Goal: Navigation & Orientation: Find specific page/section

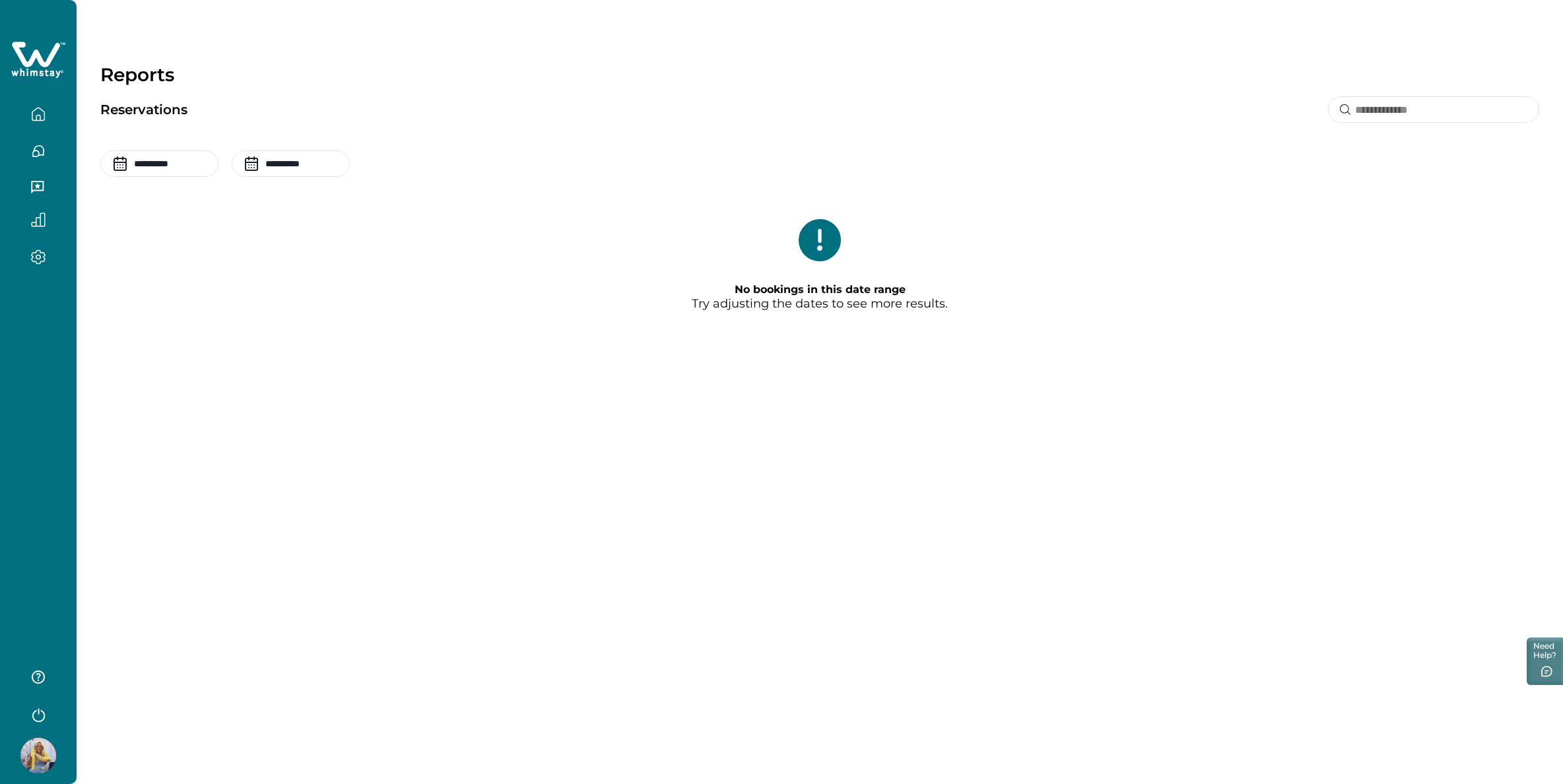
click at [28, 111] on button "button" at bounding box center [38, 114] width 55 height 26
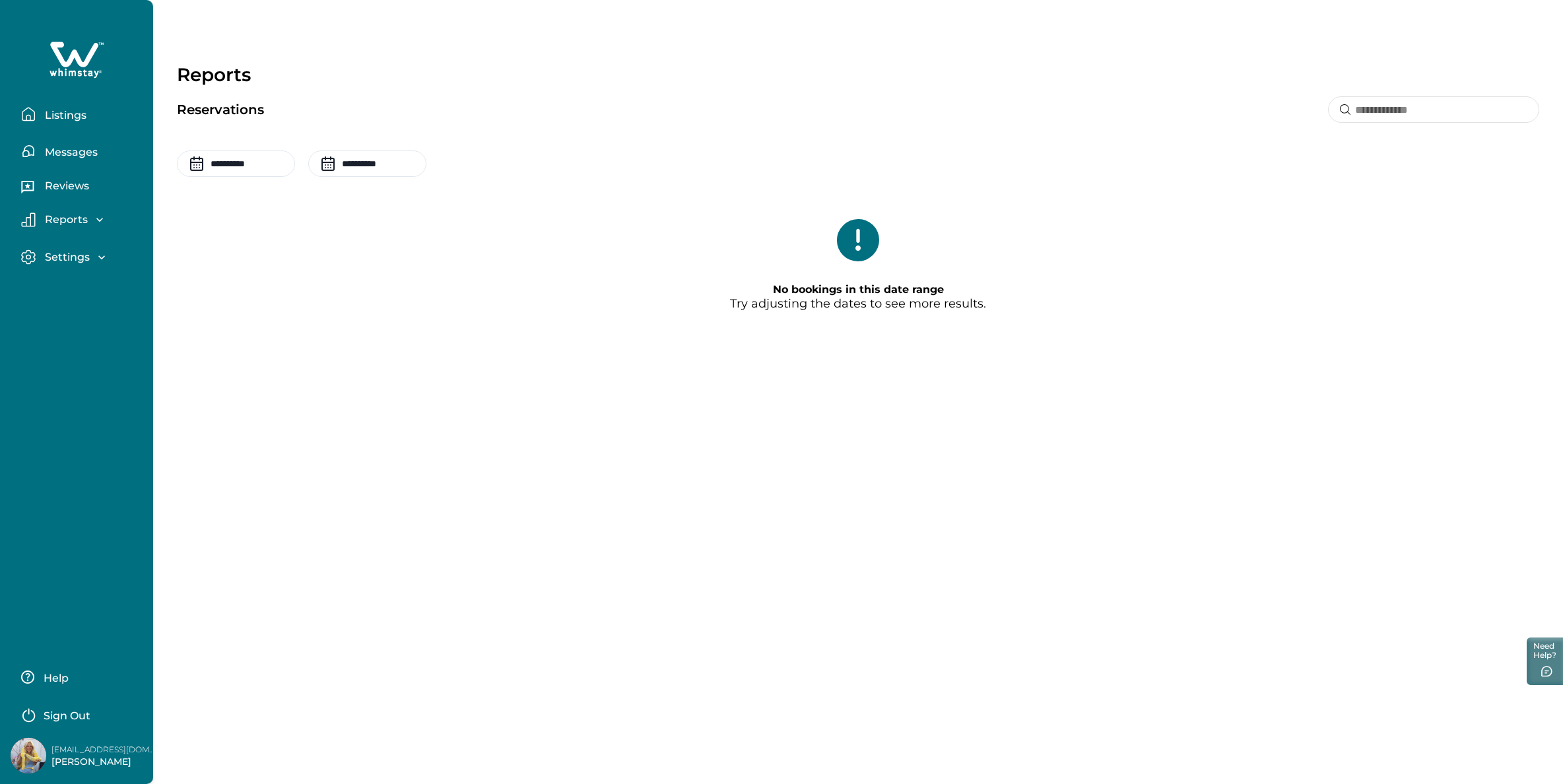
click at [58, 115] on p "Listings" at bounding box center [63, 115] width 46 height 13
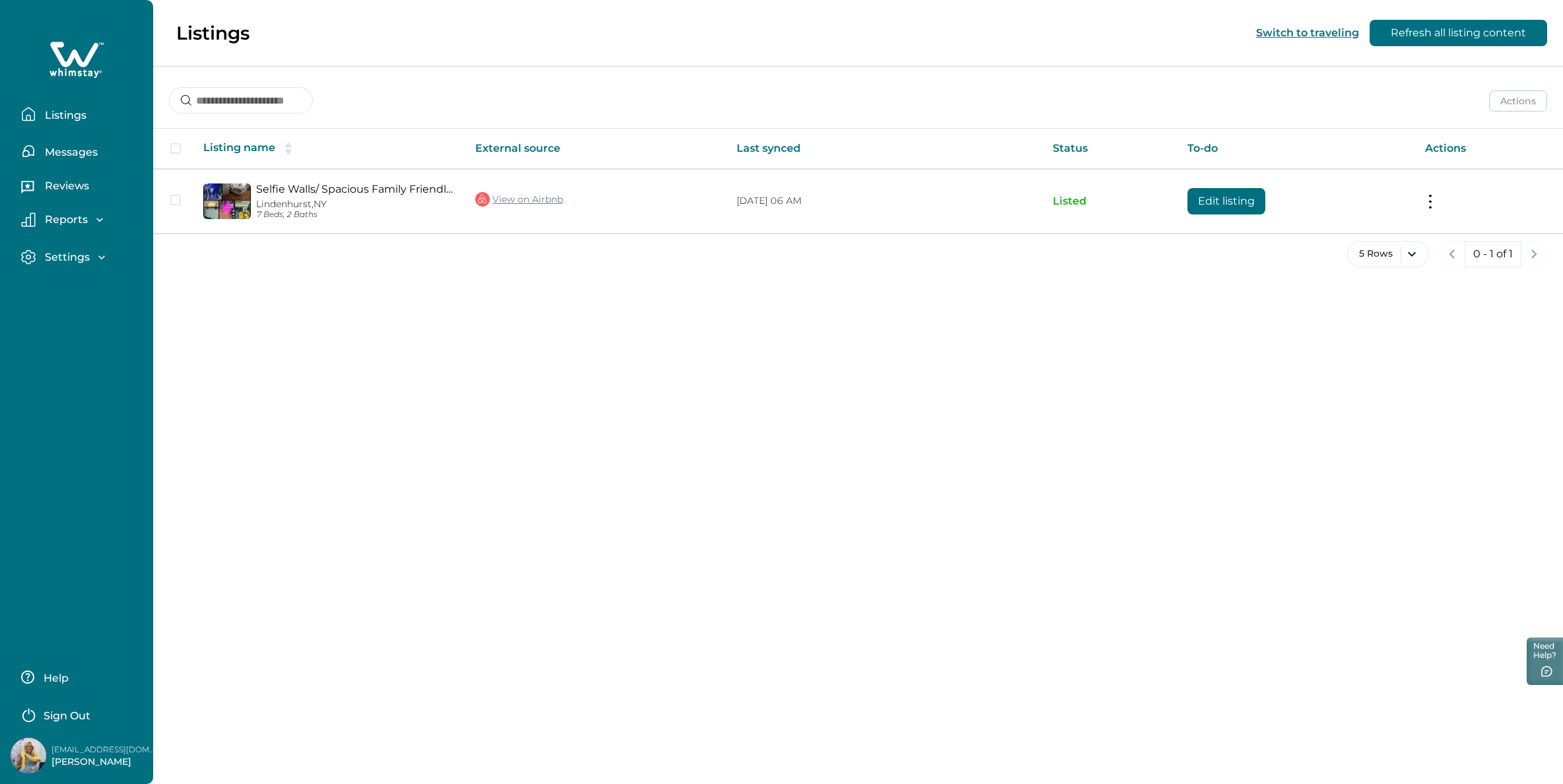
click at [1448, 31] on button "Refresh all listing content" at bounding box center [1458, 33] width 178 height 26
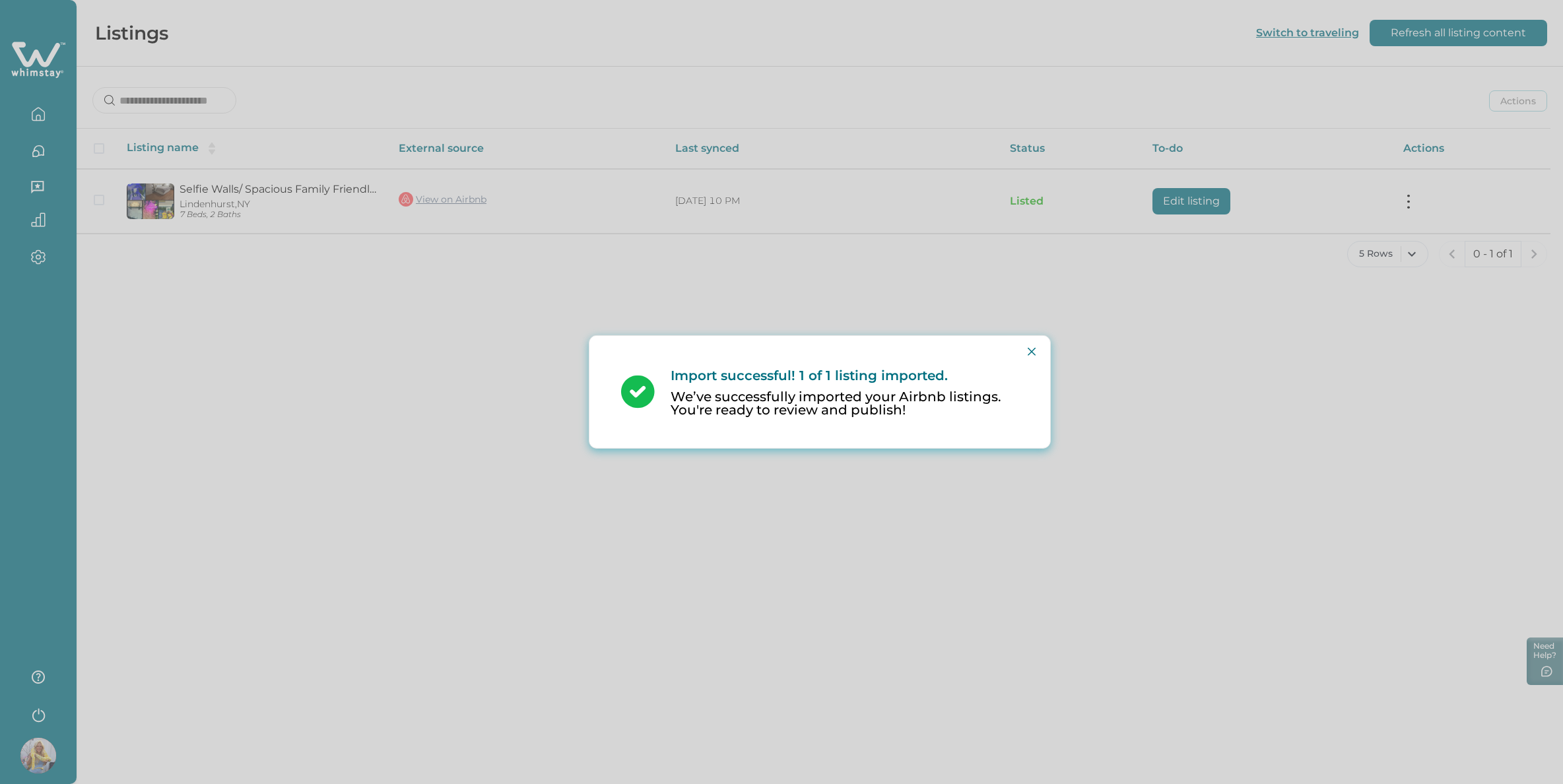
click at [36, 151] on div "Import successful! 1 of 1 listing imported. We’ve successfully imported your Ai…" at bounding box center [781, 392] width 1563 height 784
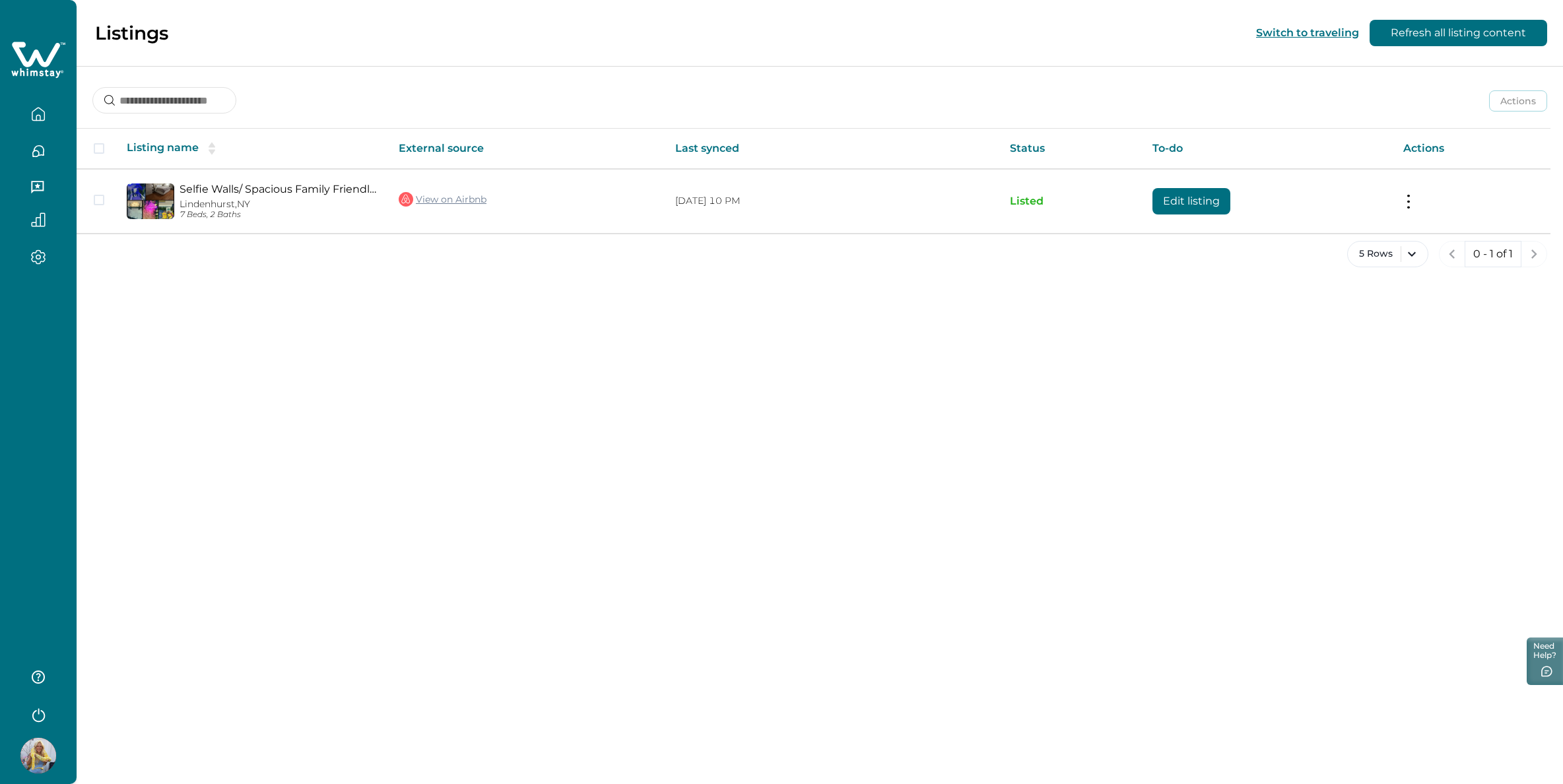
click at [36, 151] on icon "button" at bounding box center [38, 151] width 11 height 11
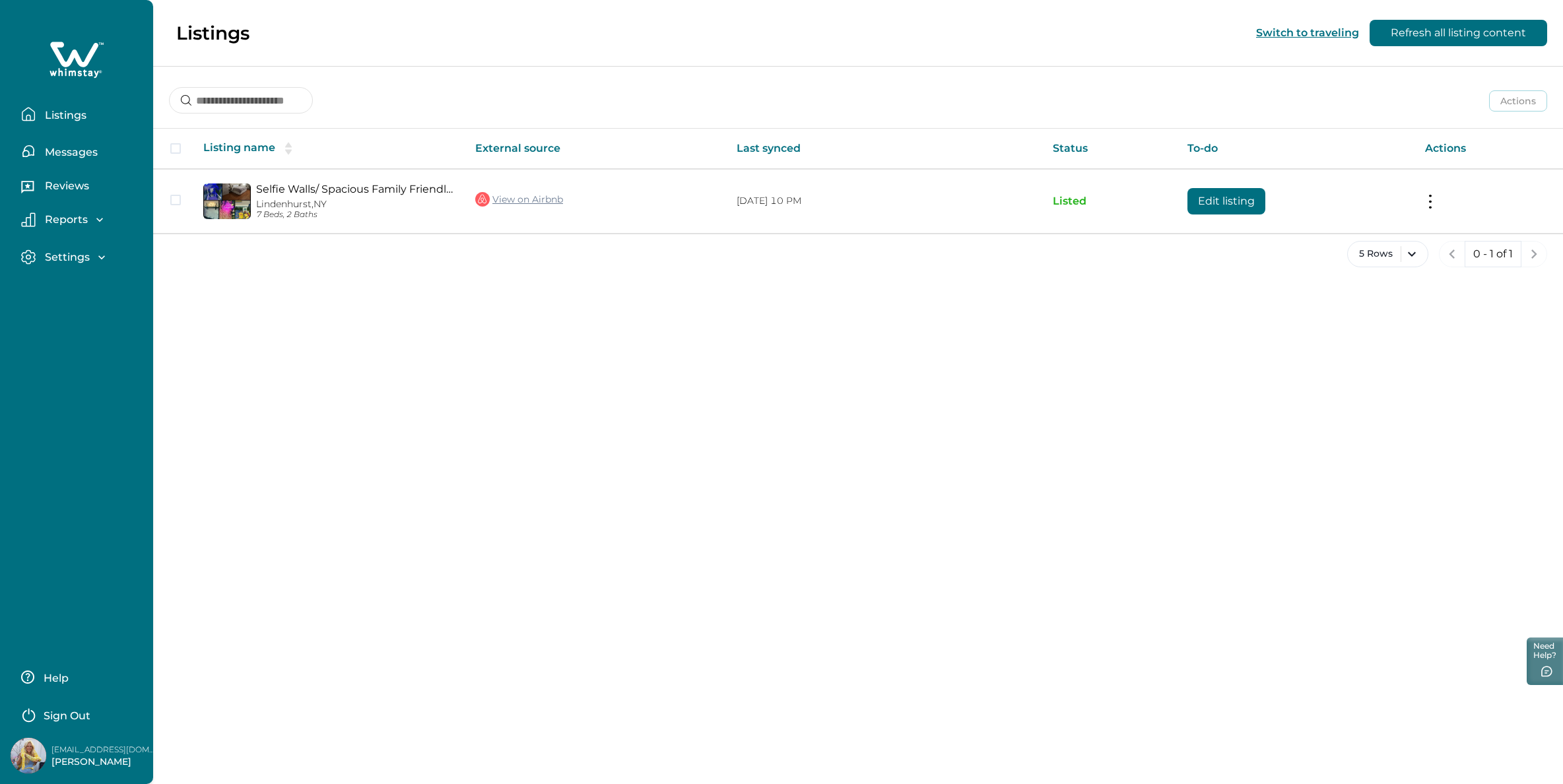
click at [79, 150] on p "Messages" at bounding box center [69, 152] width 57 height 13
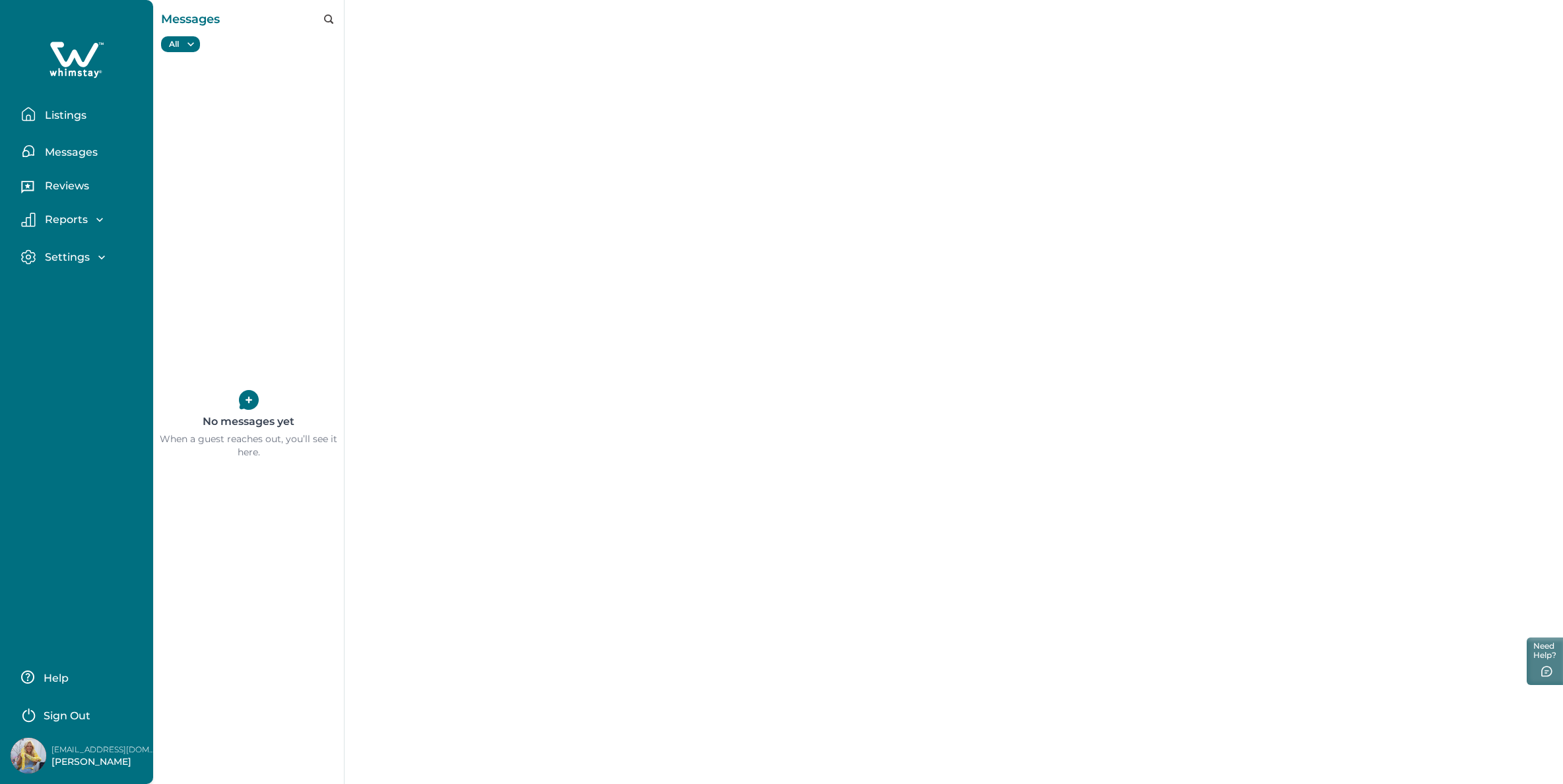
click at [42, 189] on p "Reviews" at bounding box center [65, 186] width 48 height 13
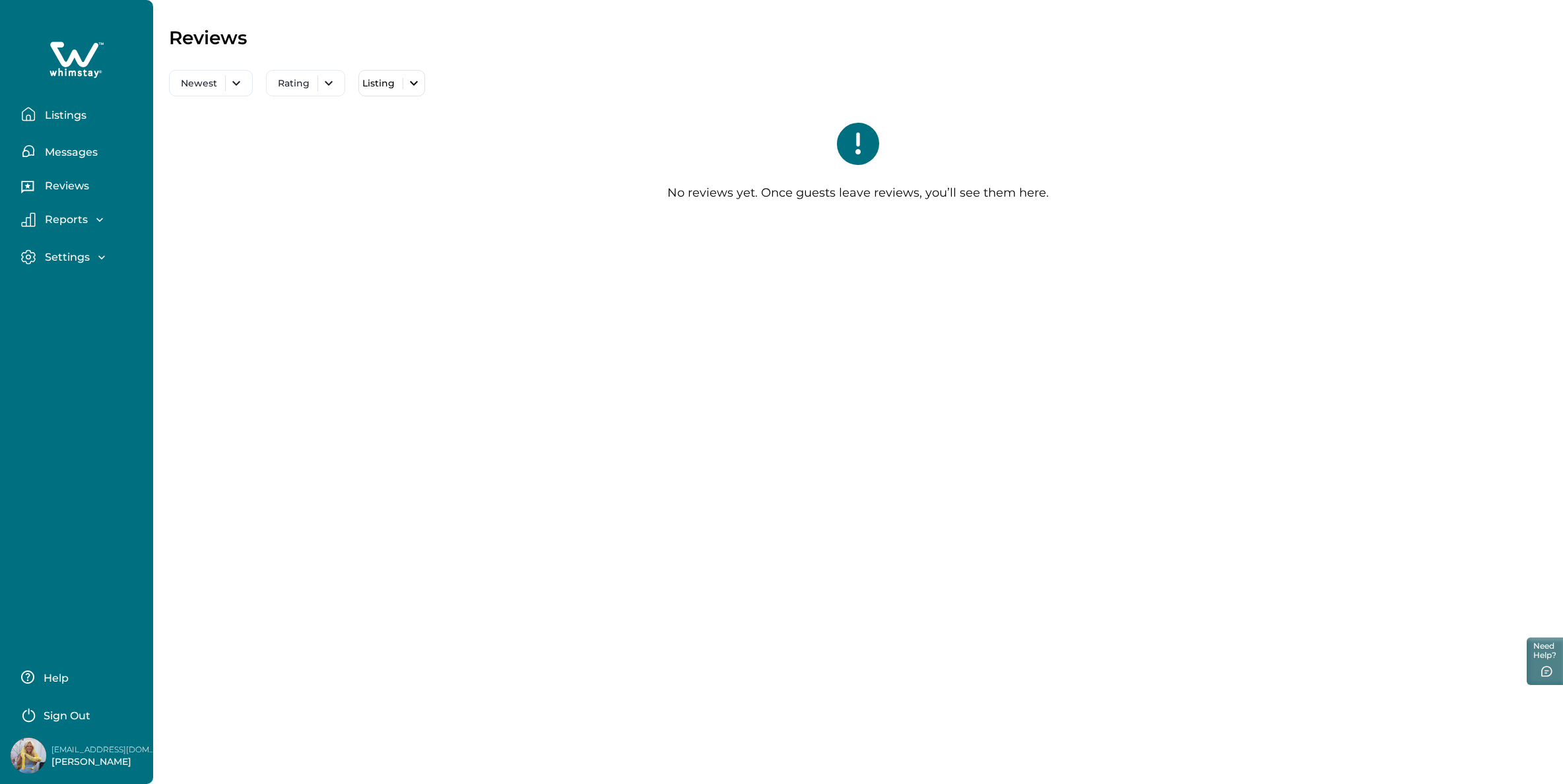
click at [55, 213] on p "Reports" at bounding box center [64, 219] width 46 height 13
click at [83, 250] on p "Earnings" at bounding box center [66, 248] width 52 height 13
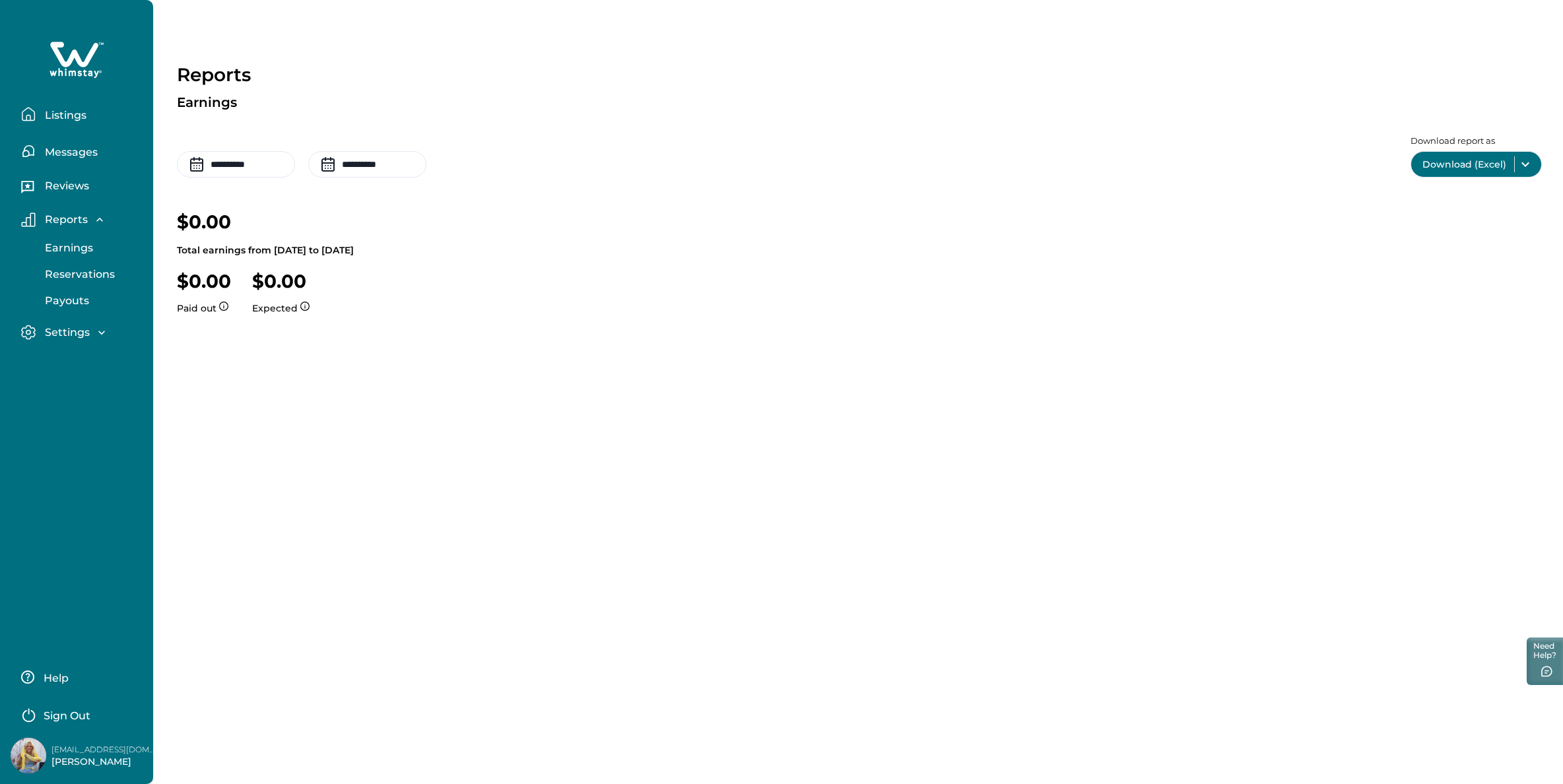
click at [84, 278] on p "Reservations" at bounding box center [78, 274] width 74 height 13
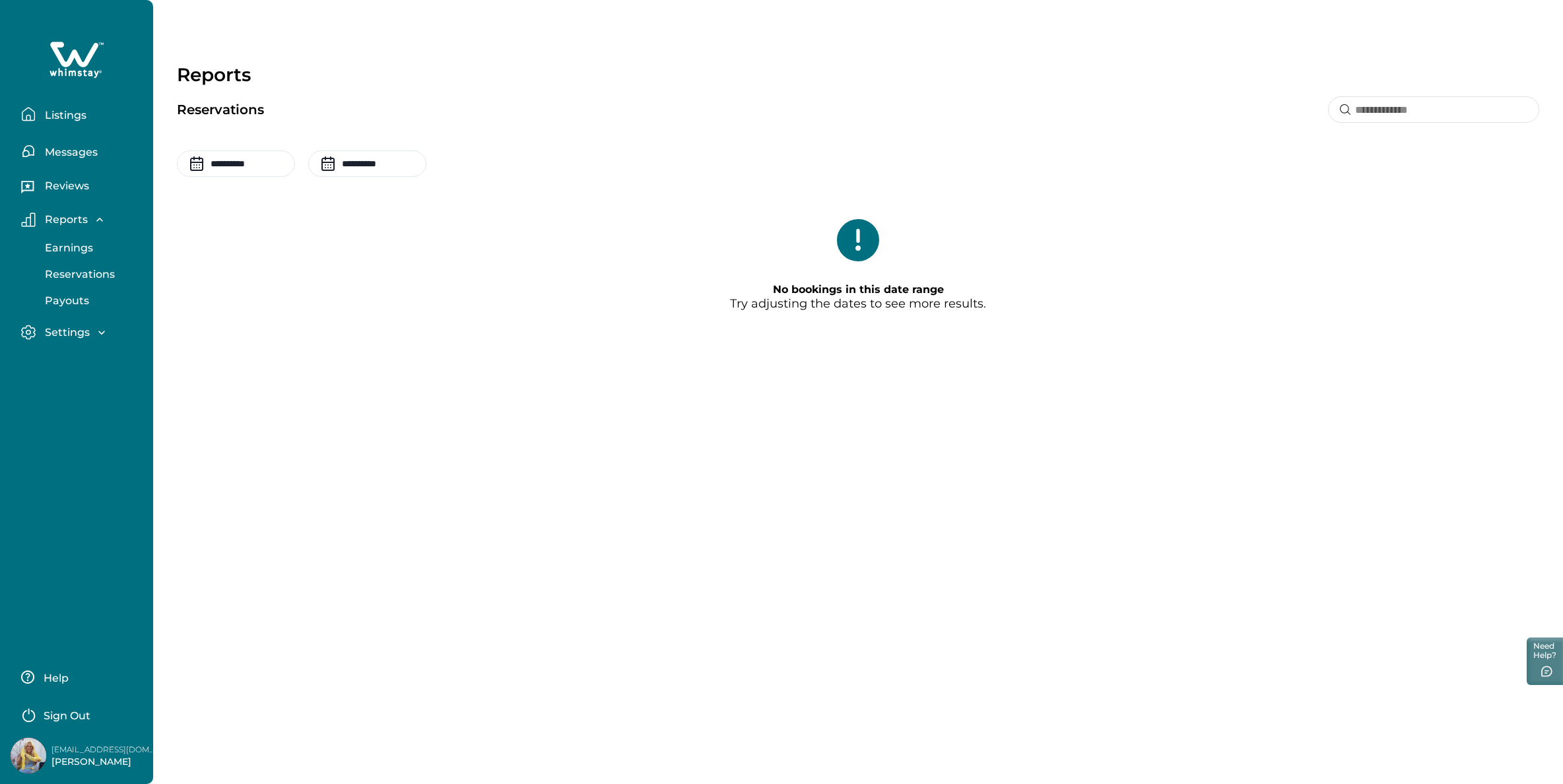
click at [75, 305] on p "Payouts" at bounding box center [65, 300] width 48 height 13
click at [65, 336] on p "Settings" at bounding box center [65, 332] width 49 height 13
click at [94, 356] on p "Profile details" at bounding box center [79, 360] width 77 height 13
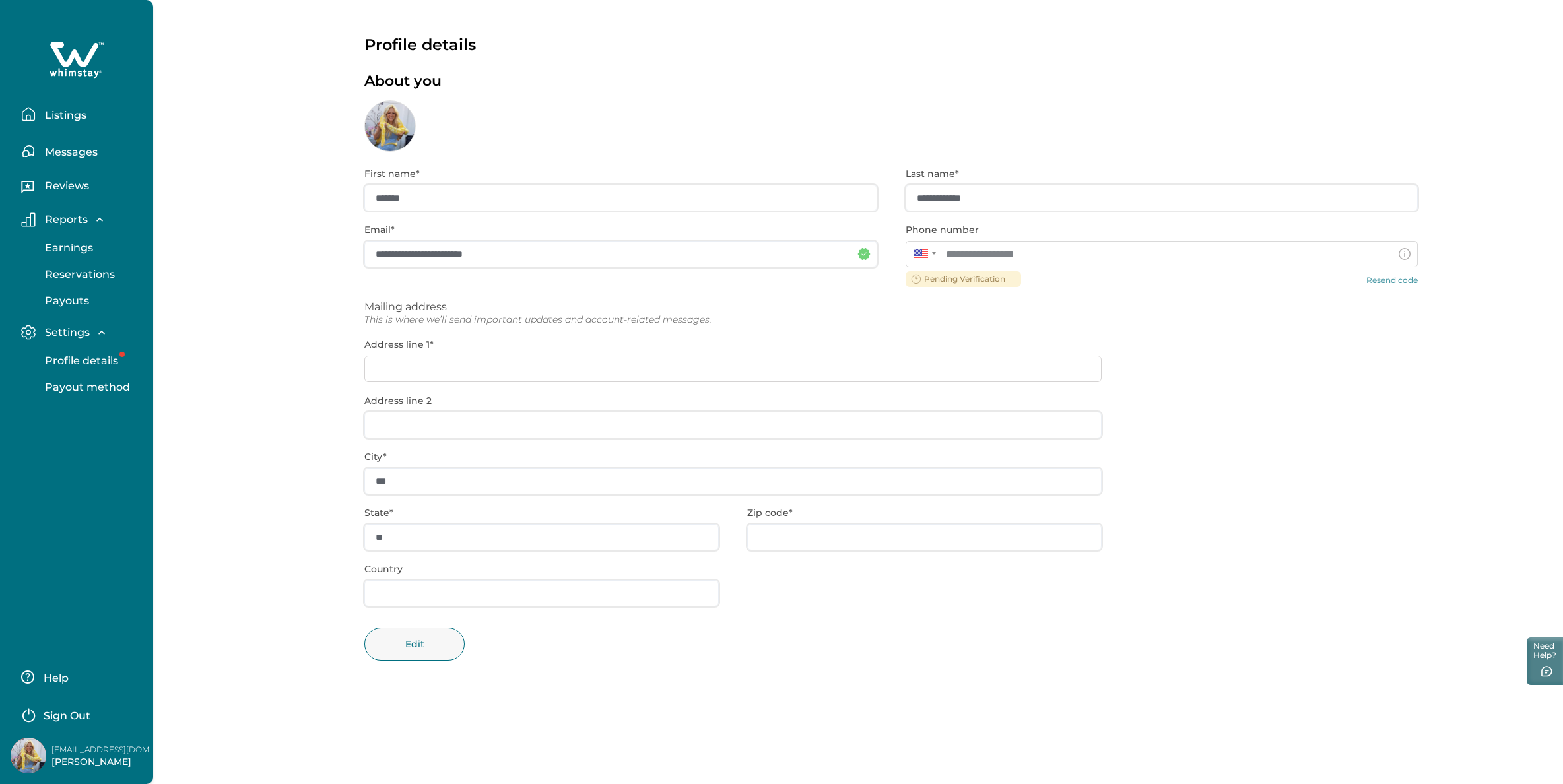
click at [60, 115] on p "Listings" at bounding box center [63, 115] width 46 height 13
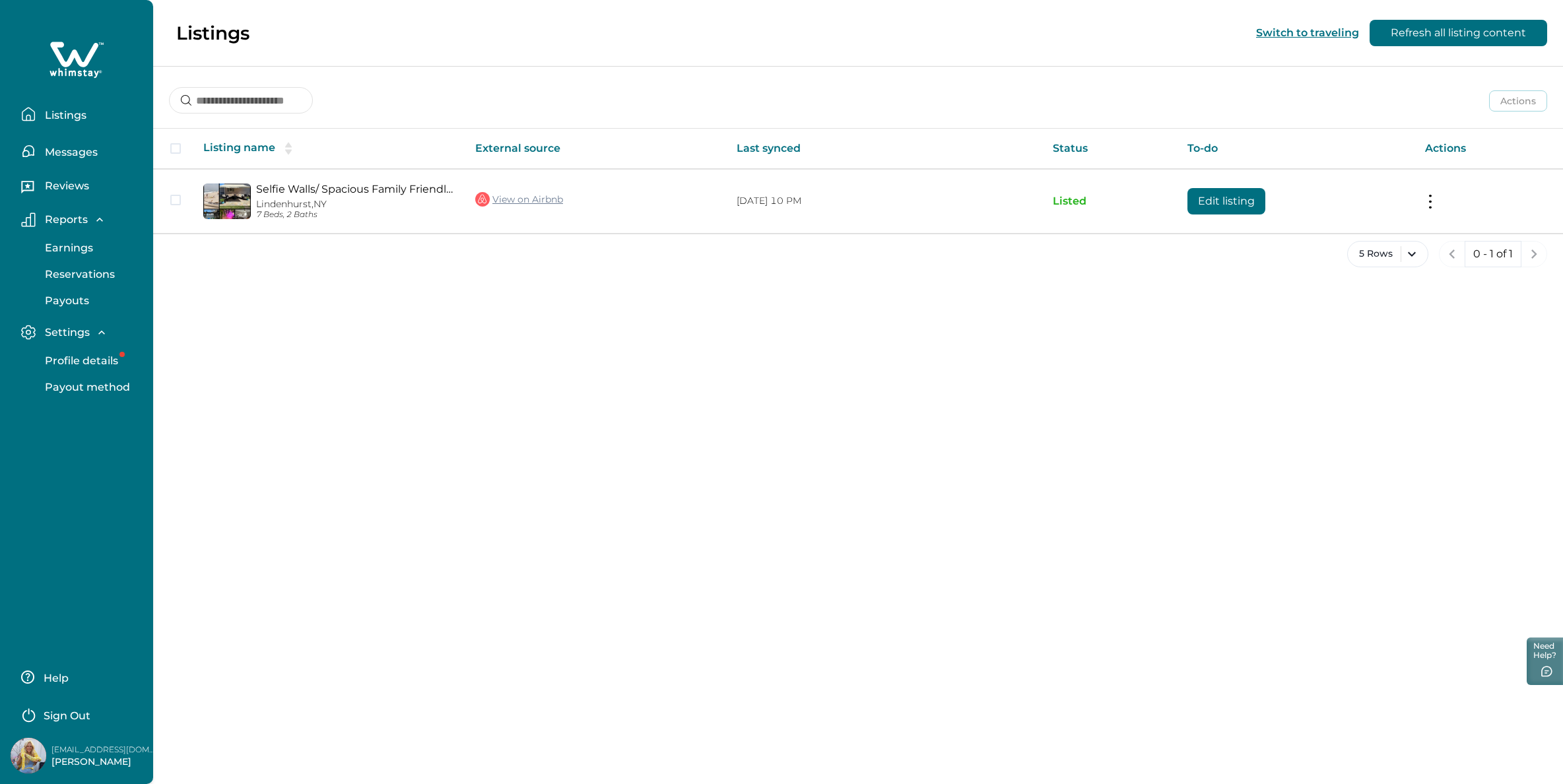
click at [62, 144] on button "Messages" at bounding box center [82, 151] width 122 height 26
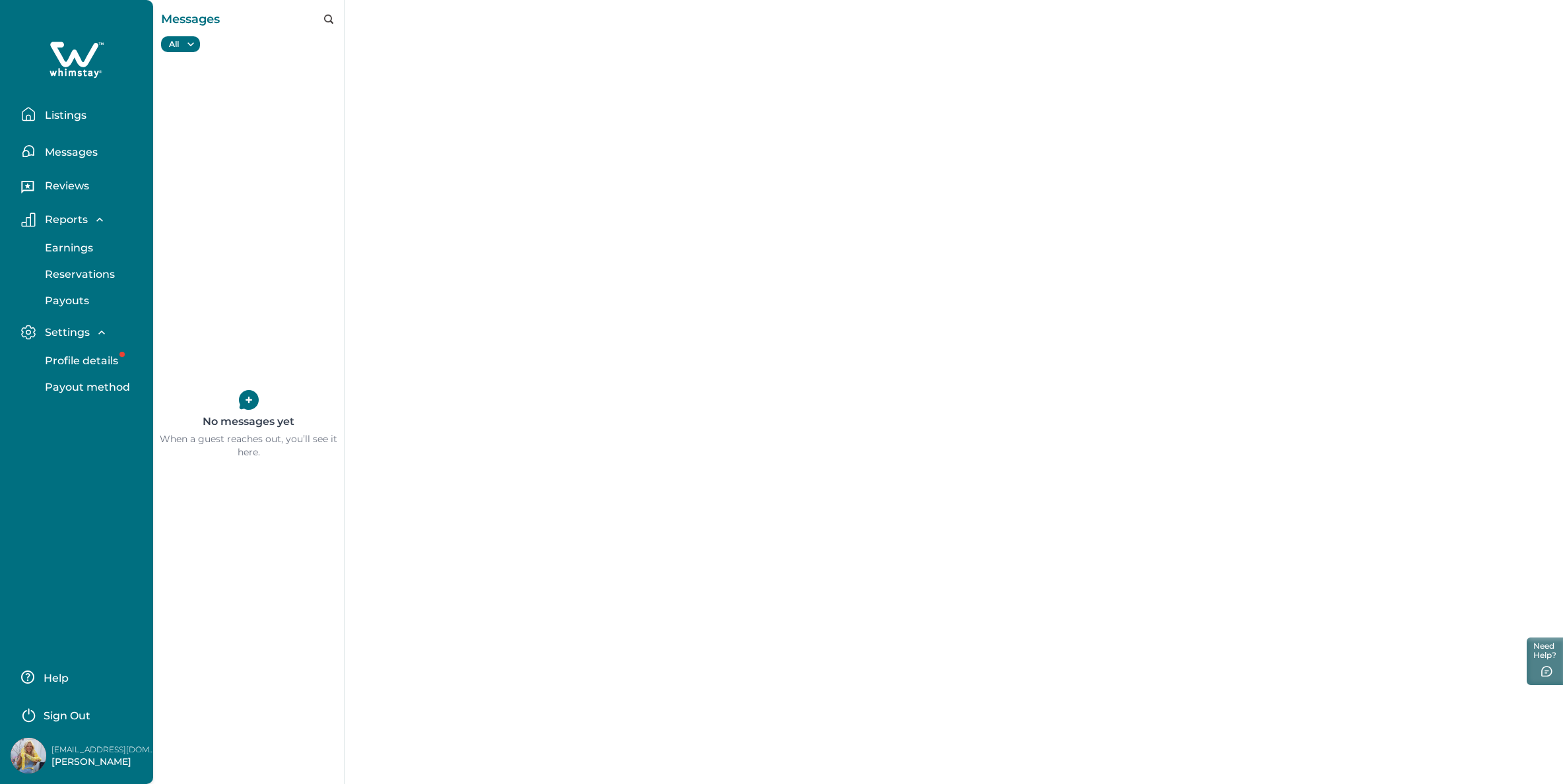
click at [77, 184] on p "Reviews" at bounding box center [65, 186] width 48 height 13
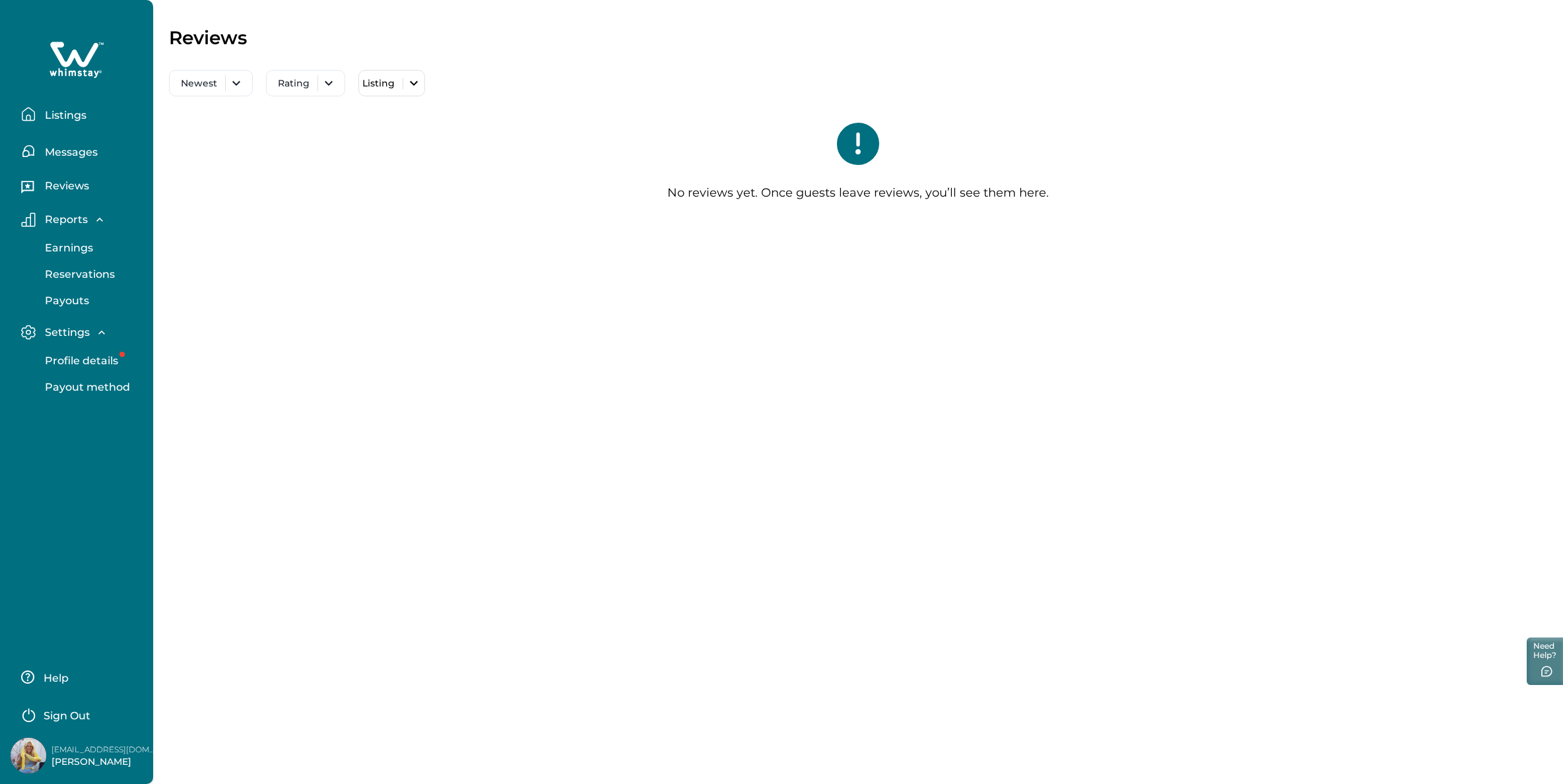
click at [77, 224] on p "Reports" at bounding box center [64, 219] width 46 height 13
click at [84, 222] on p "Reports" at bounding box center [64, 219] width 46 height 13
drag, startPoint x: 40, startPoint y: 61, endPoint x: 76, endPoint y: 68, distance: 36.7
click at [56, 63] on div at bounding box center [76, 59] width 132 height 39
click at [76, 66] on icon at bounding box center [77, 59] width 54 height 39
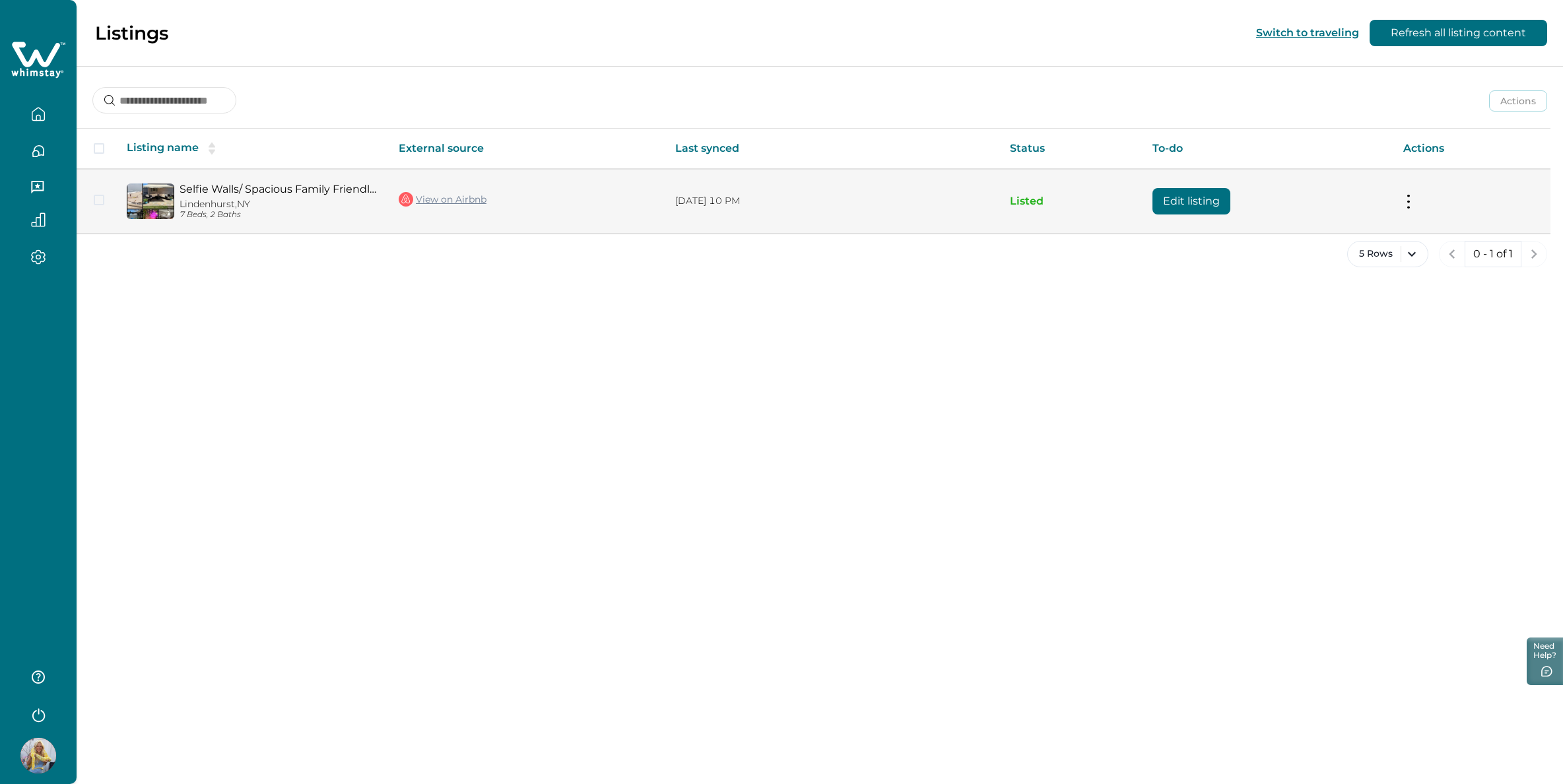
click at [272, 189] on link "Selfie Walls/ Spacious Family Friendly/ Near Beach" at bounding box center [278, 189] width 198 height 13
